Goal: Transaction & Acquisition: Book appointment/travel/reservation

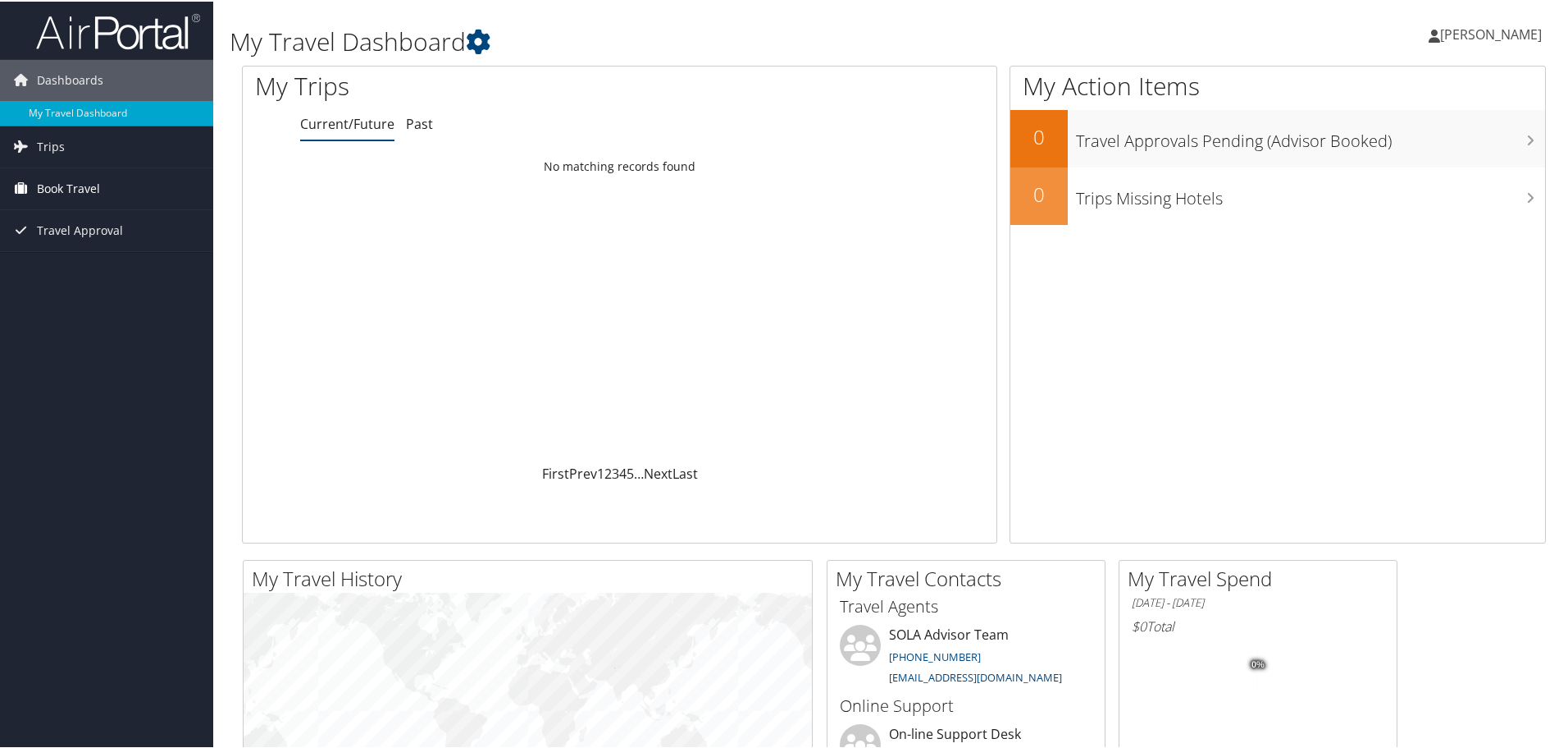
click at [67, 191] on span "Book Travel" at bounding box center [68, 187] width 63 height 41
click at [93, 243] on link "Book/Manage Online Trips" at bounding box center [106, 244] width 213 height 25
